Goal: Task Accomplishment & Management: Complete application form

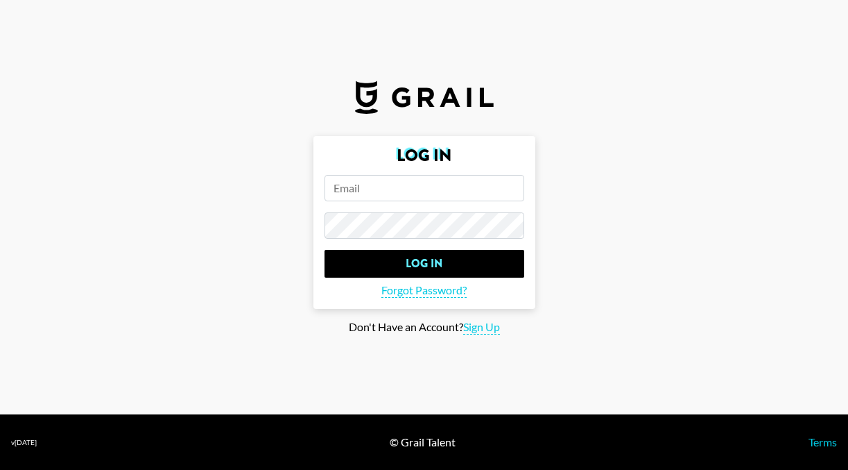
click at [378, 175] on input "email" at bounding box center [425, 188] width 200 height 26
click at [403, 191] on input "email" at bounding box center [425, 188] width 200 height 26
paste input "[PERSON_NAME][EMAIL_ADDRESS][PERSON_NAME][DOMAIN_NAME]"
type input "[PERSON_NAME][EMAIL_ADDRESS][PERSON_NAME][DOMAIN_NAME]"
click at [325, 250] on input "Log In" at bounding box center [425, 264] width 200 height 28
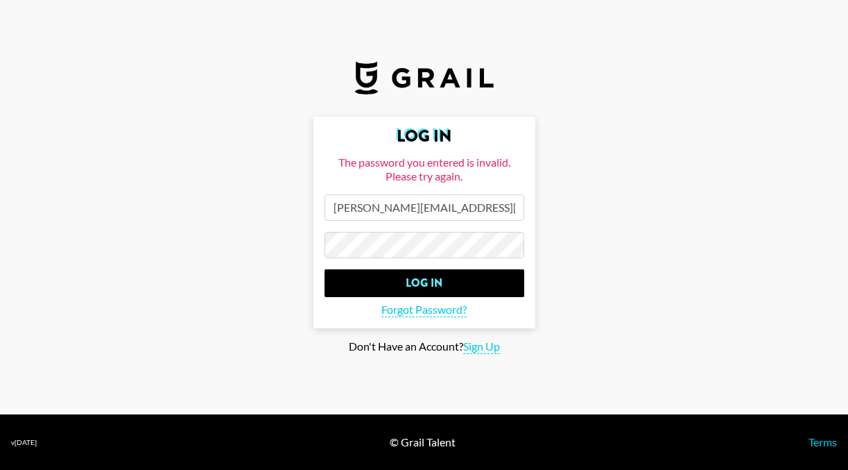
click at [325, 269] on input "Log In" at bounding box center [425, 283] width 200 height 28
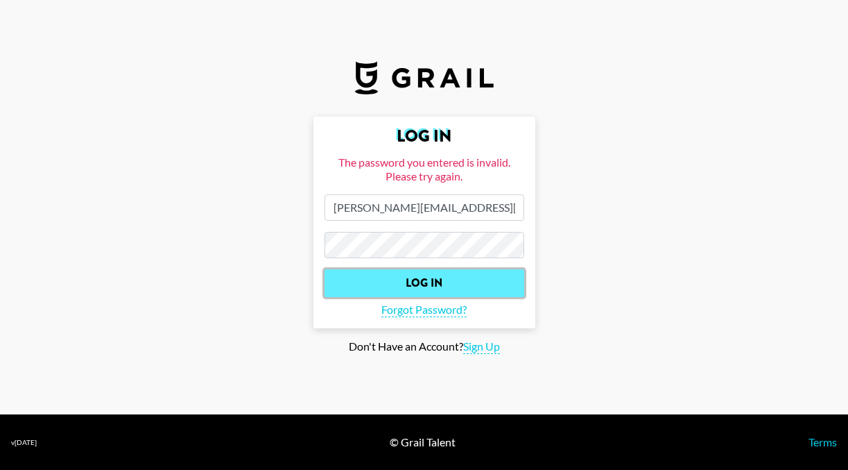
click at [431, 271] on input "Log In" at bounding box center [425, 283] width 200 height 28
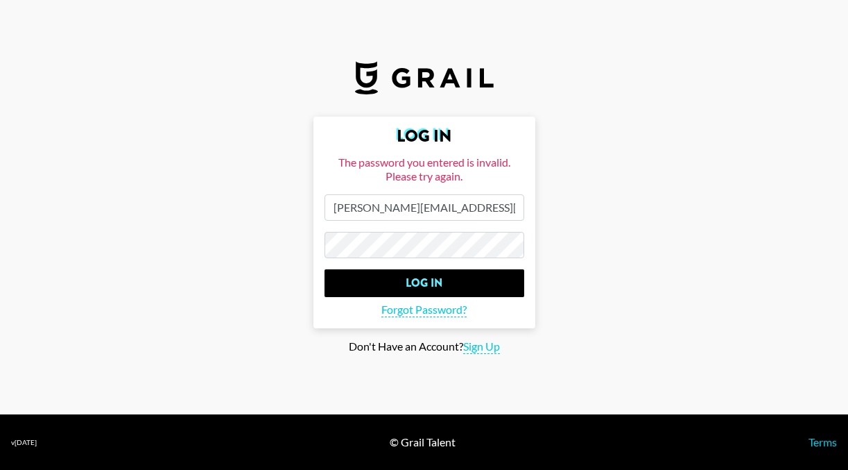
click at [325, 269] on input "Log In" at bounding box center [425, 283] width 200 height 28
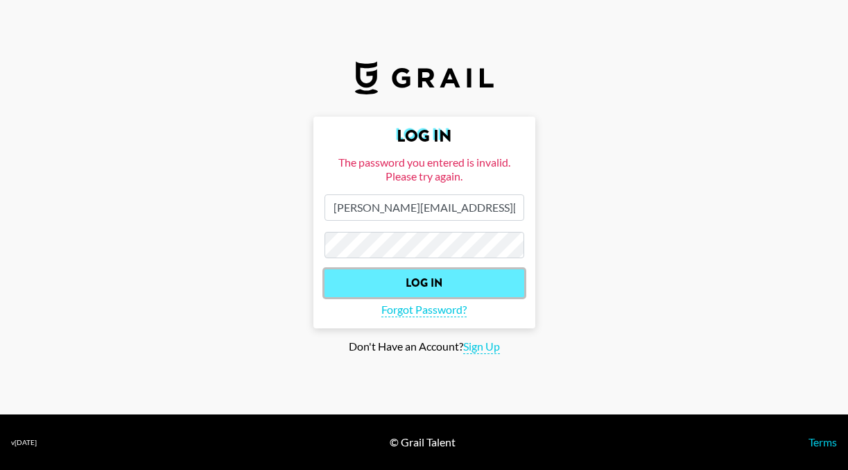
click at [463, 279] on input "Log In" at bounding box center [425, 283] width 200 height 28
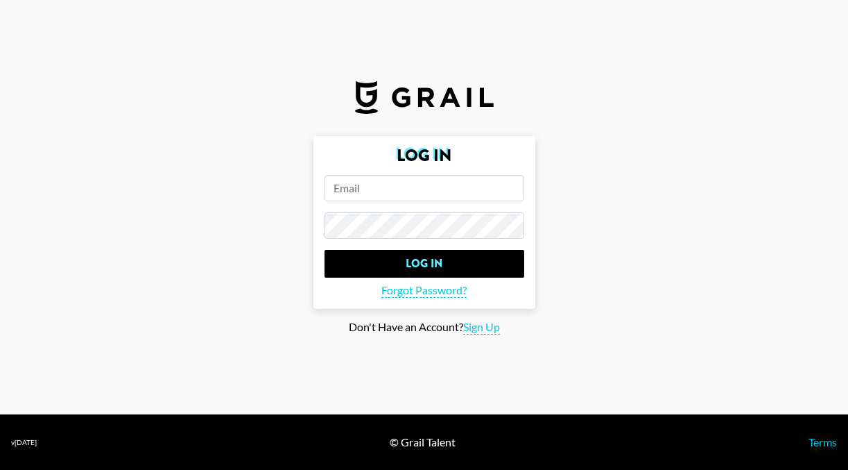
click at [363, 191] on input "email" at bounding box center [425, 188] width 200 height 26
paste input "[PERSON_NAME][EMAIL_ADDRESS][PERSON_NAME][DOMAIN_NAME]"
type input "[PERSON_NAME][EMAIL_ADDRESS][PERSON_NAME][DOMAIN_NAME]"
click at [325, 250] on input "Log In" at bounding box center [425, 264] width 200 height 28
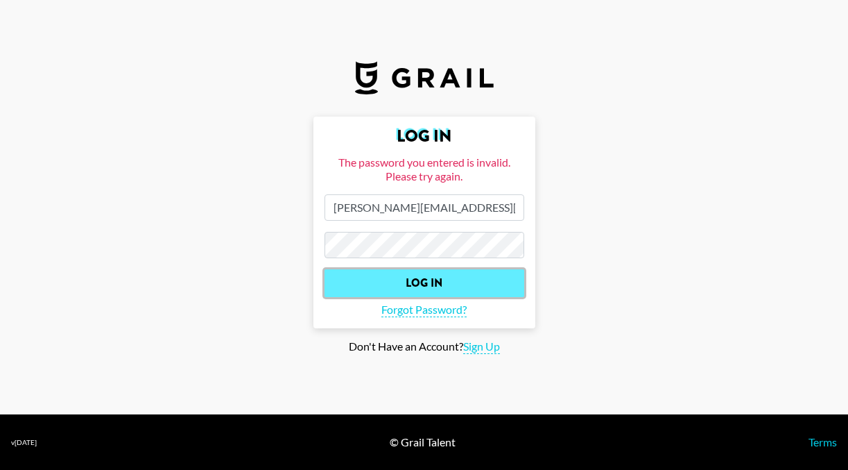
click at [505, 282] on input "Log In" at bounding box center [425, 283] width 200 height 28
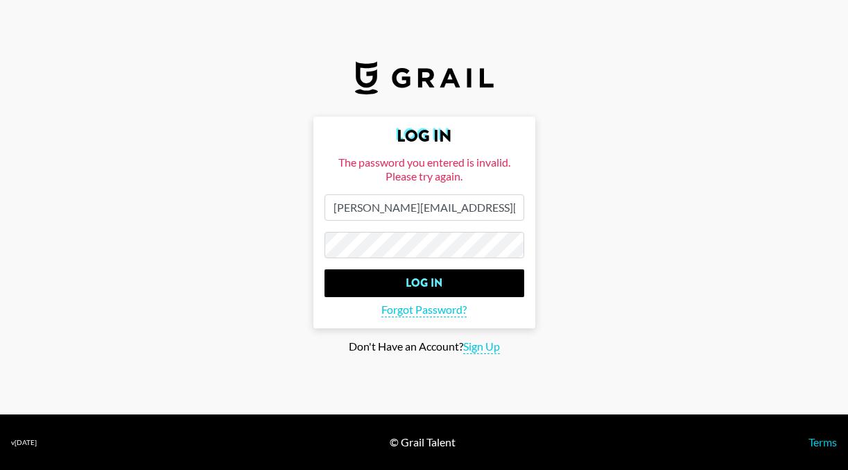
click at [325, 269] on input "Log In" at bounding box center [425, 283] width 200 height 28
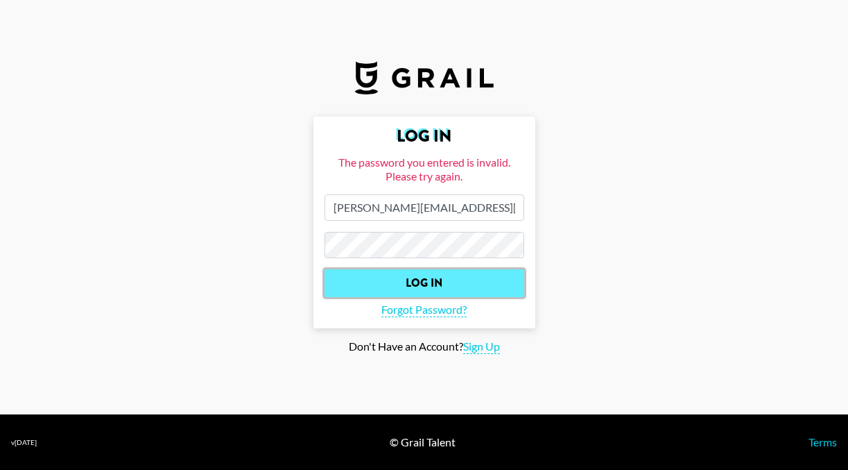
click at [444, 285] on input "Log In" at bounding box center [425, 283] width 200 height 28
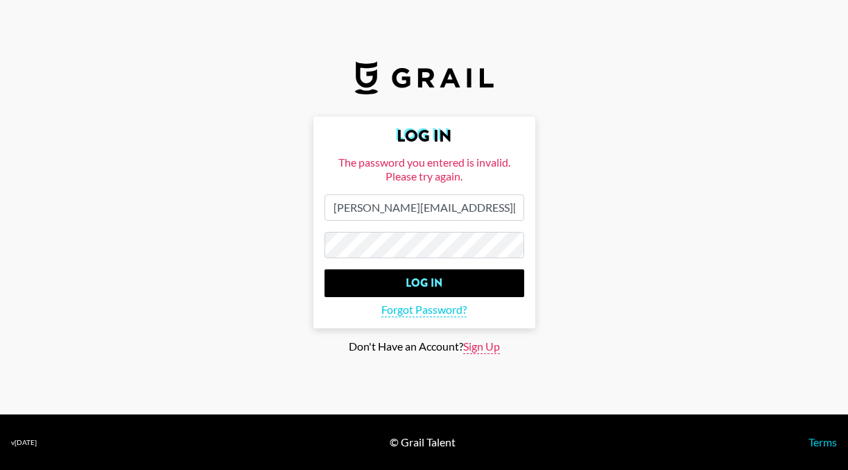
click at [474, 348] on span "Sign Up" at bounding box center [481, 346] width 37 height 15
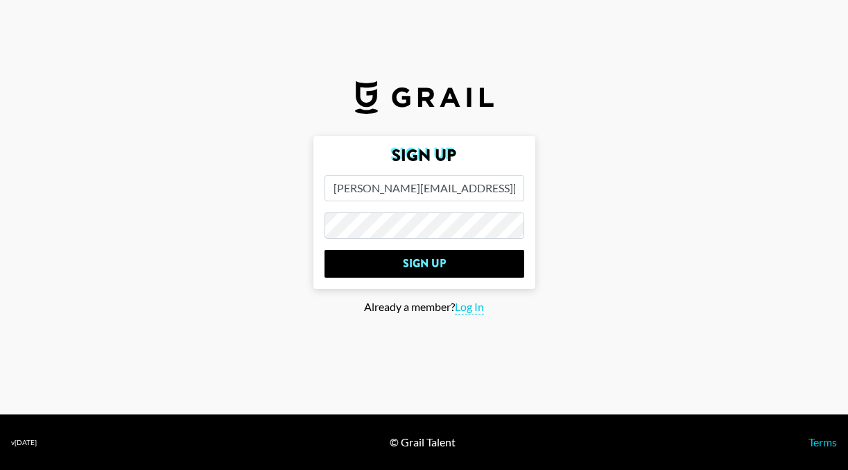
click at [325, 250] on input "Sign Up" at bounding box center [425, 264] width 200 height 28
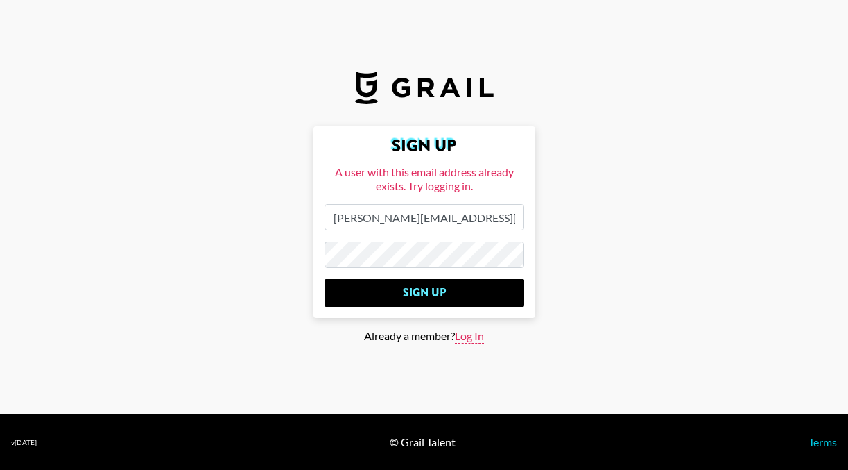
click at [460, 338] on span "Log In" at bounding box center [469, 336] width 29 height 15
type input "Log In"
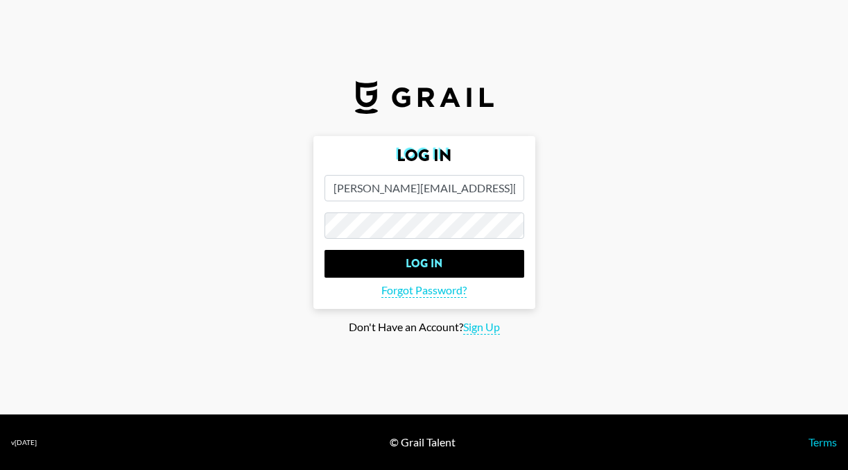
click at [325, 250] on input "Log In" at bounding box center [425, 264] width 200 height 28
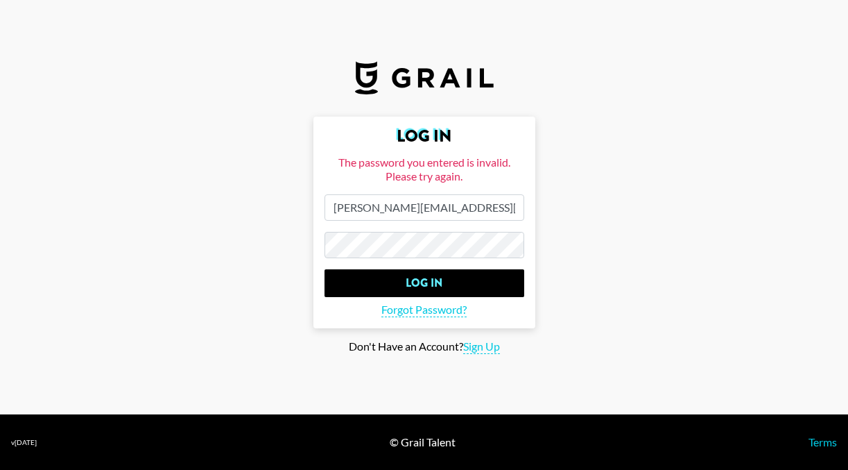
click at [325, 269] on input "Log In" at bounding box center [425, 283] width 200 height 28
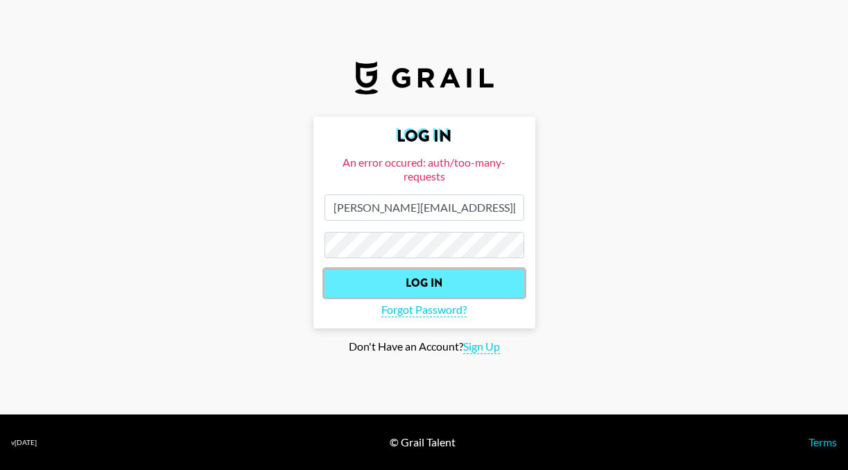
click at [477, 274] on input "Log In" at bounding box center [425, 283] width 200 height 28
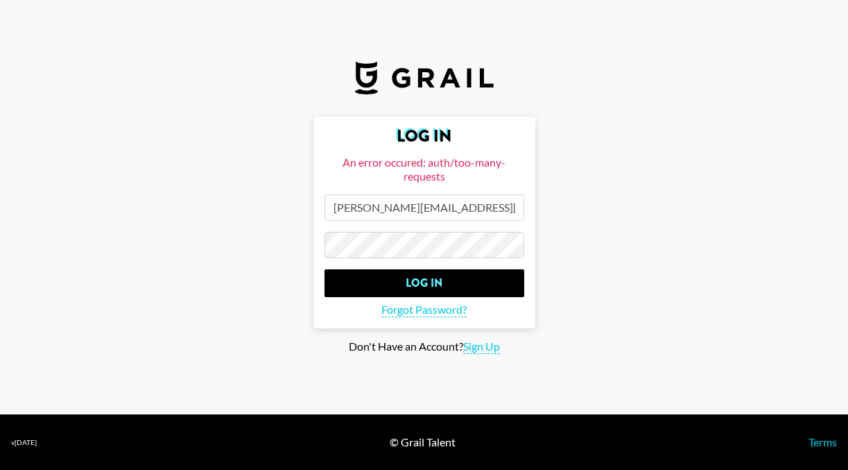
click at [506, 197] on input "[PERSON_NAME][EMAIL_ADDRESS][PERSON_NAME][DOMAIN_NAME]" at bounding box center [425, 207] width 200 height 26
click at [506, 203] on input "[PERSON_NAME][EMAIL_ADDRESS][PERSON_NAME][DOMAIN_NAME]" at bounding box center [425, 207] width 200 height 26
click at [462, 267] on form "Log In An error occured: auth/too-many-requests [PERSON_NAME][EMAIL_ADDRESS][PE…" at bounding box center [425, 223] width 222 height 212
click at [440, 311] on span "Forgot Password?" at bounding box center [423, 309] width 85 height 15
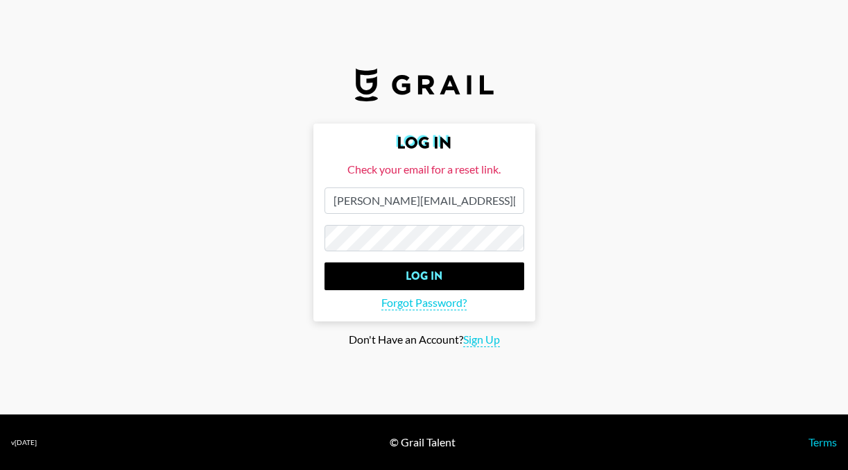
click at [325, 262] on input "Log In" at bounding box center [425, 276] width 200 height 28
